Goal: Transaction & Acquisition: Purchase product/service

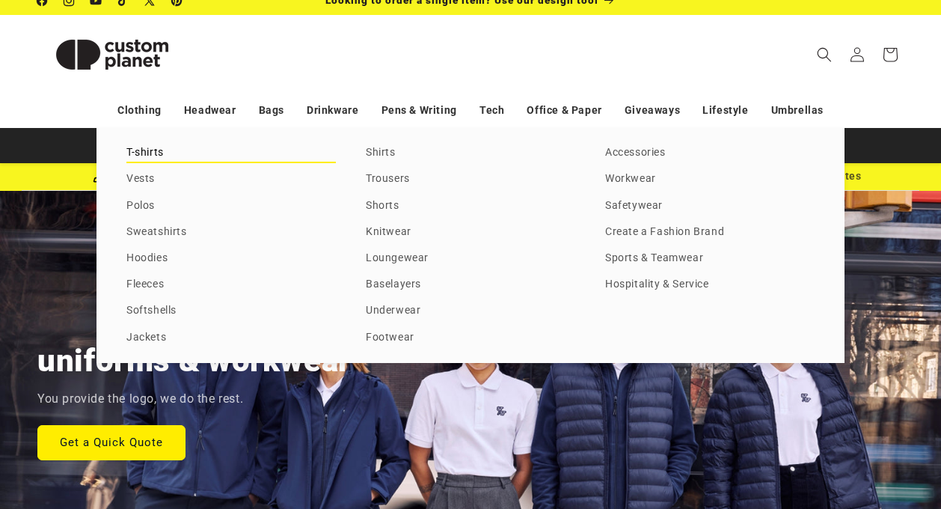
click at [153, 146] on link "T-shirts" at bounding box center [231, 153] width 210 height 20
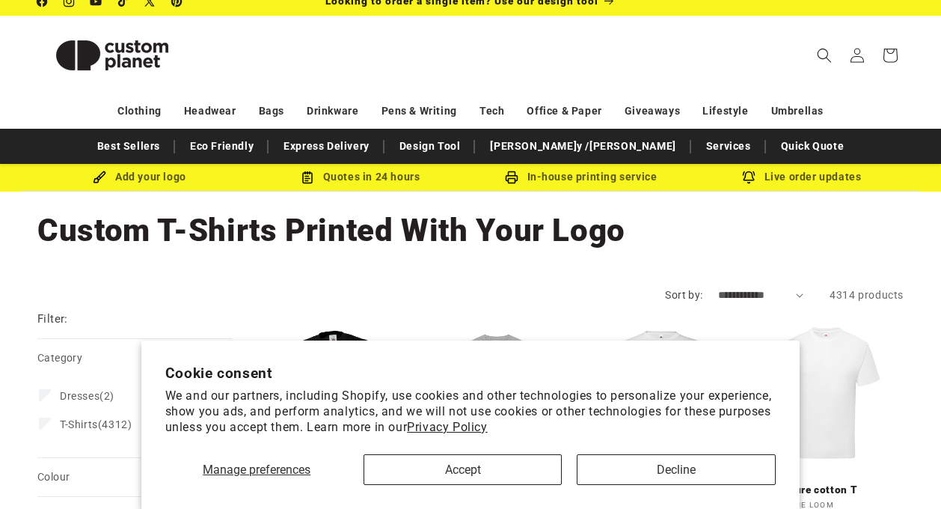
scroll to position [16, 0]
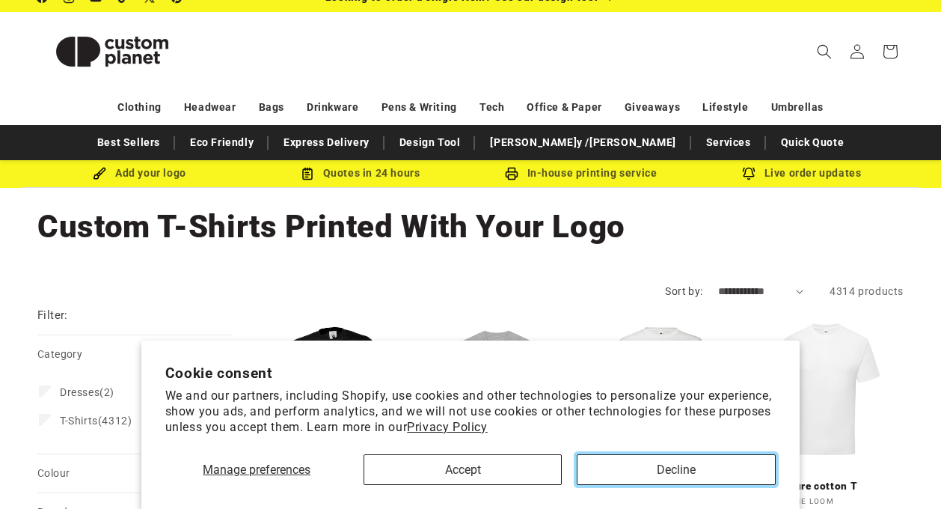
click at [643, 475] on button "Decline" at bounding box center [676, 469] width 199 height 31
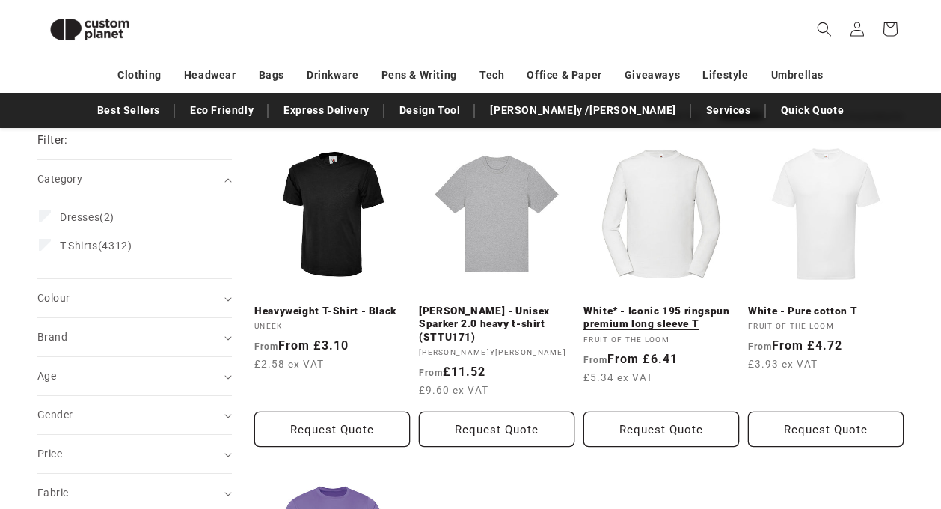
scroll to position [171, 0]
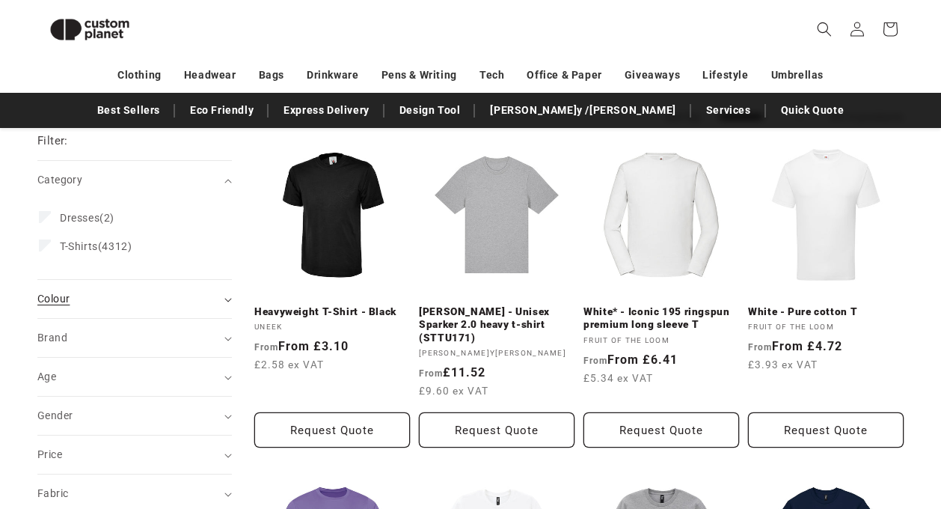
click at [92, 310] on summary "Colour (0)" at bounding box center [134, 299] width 195 height 38
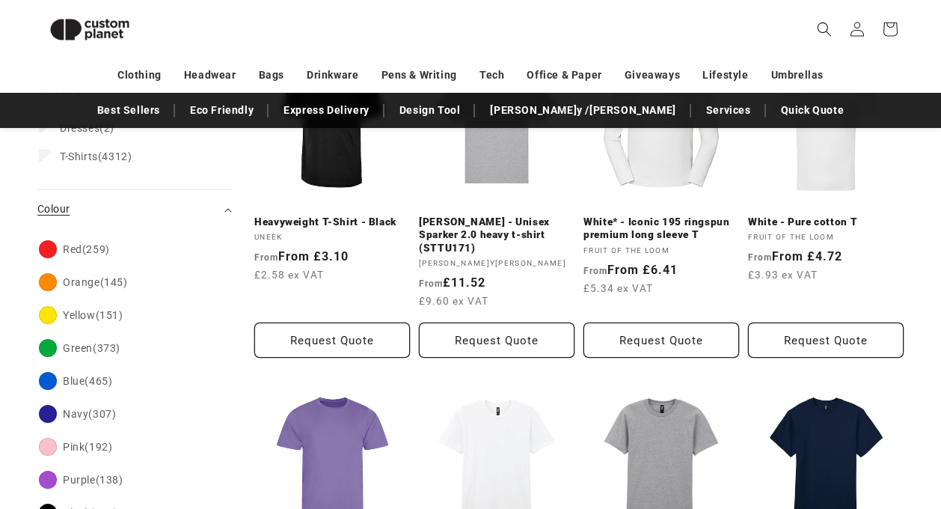
scroll to position [263, 0]
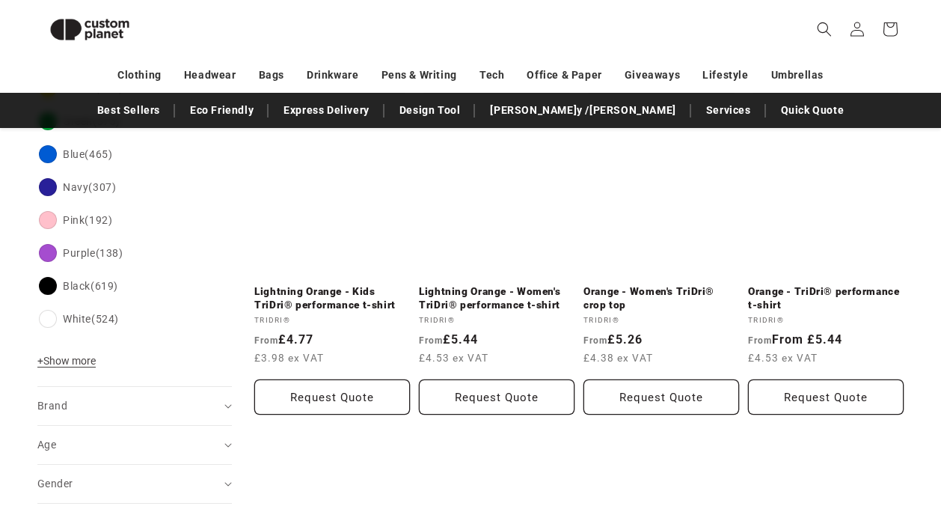
scroll to position [526, 0]
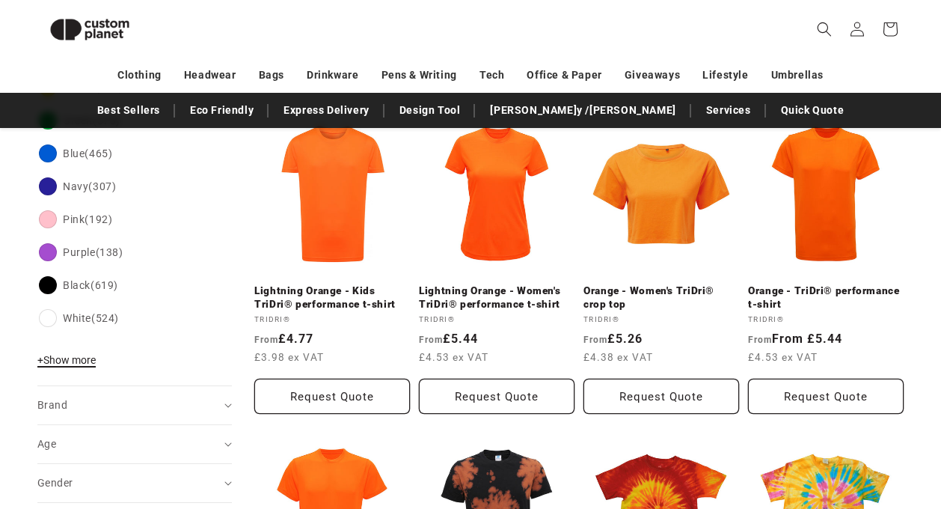
click at [76, 355] on span "+ Show more" at bounding box center [66, 360] width 58 height 12
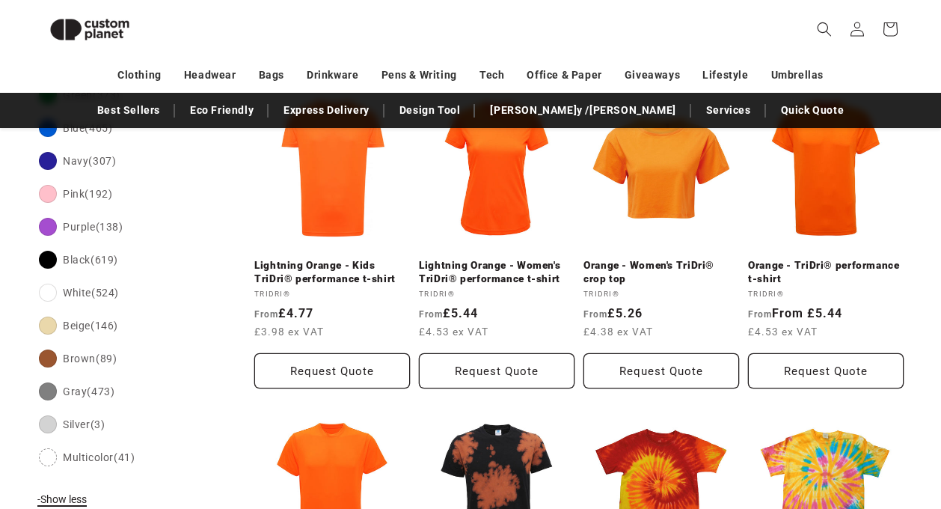
scroll to position [556, 0]
